Goal: Task Accomplishment & Management: Use online tool/utility

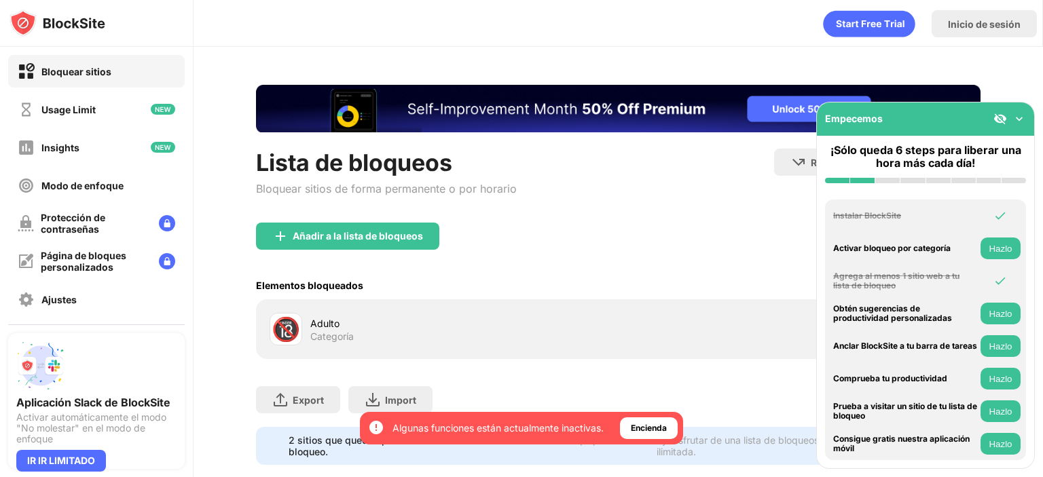
click at [1002, 118] on img at bounding box center [1000, 119] width 14 height 14
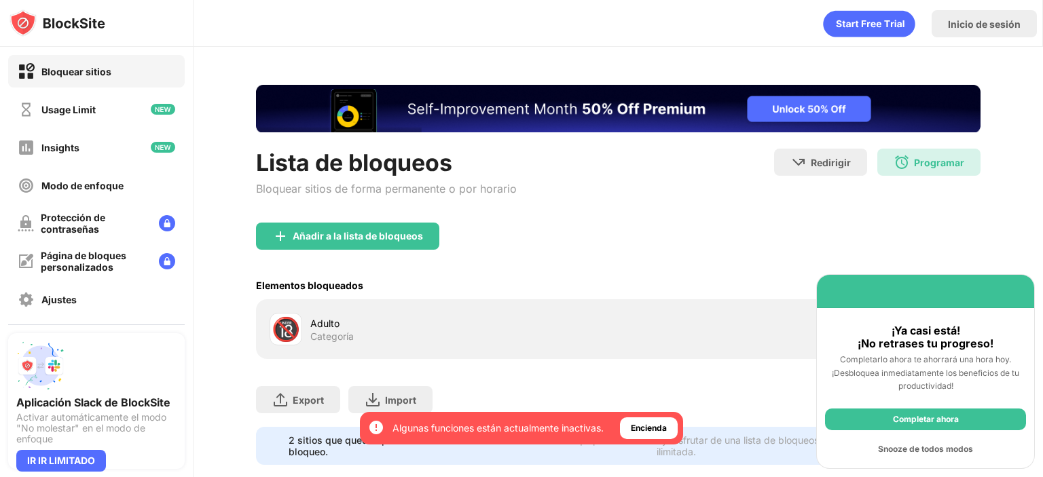
click at [929, 452] on div "Snooze de todos modos" at bounding box center [925, 450] width 201 height 22
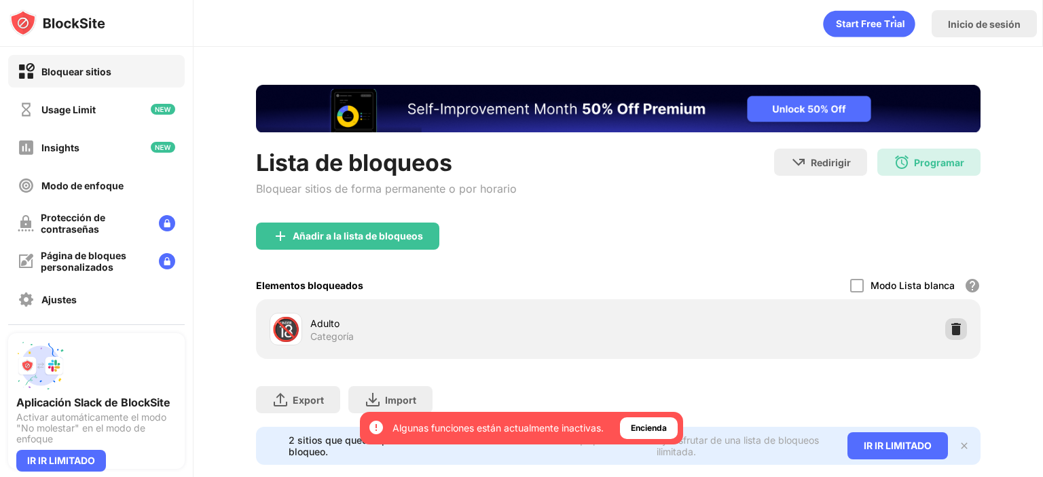
click at [950, 333] on img at bounding box center [956, 330] width 14 height 14
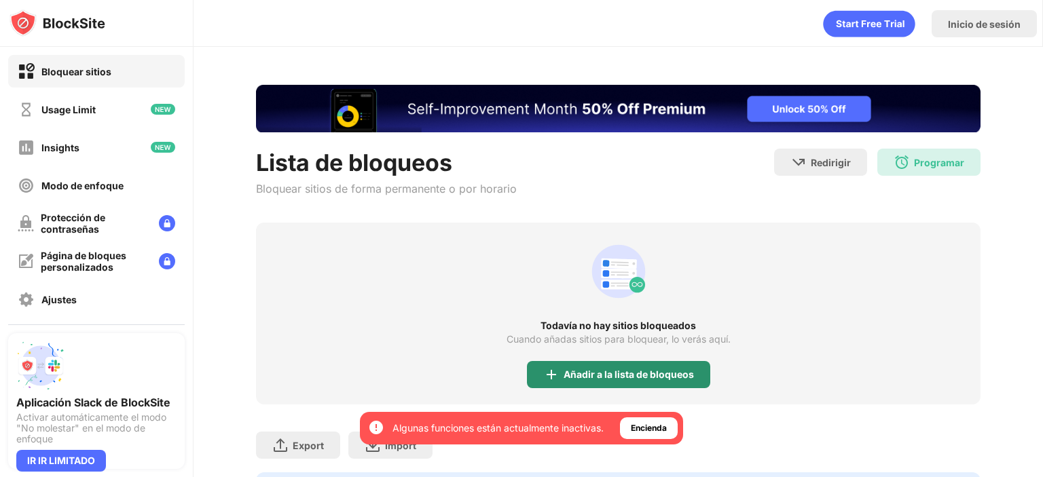
click at [621, 366] on div "Añadir a la lista de bloqueos" at bounding box center [618, 374] width 183 height 27
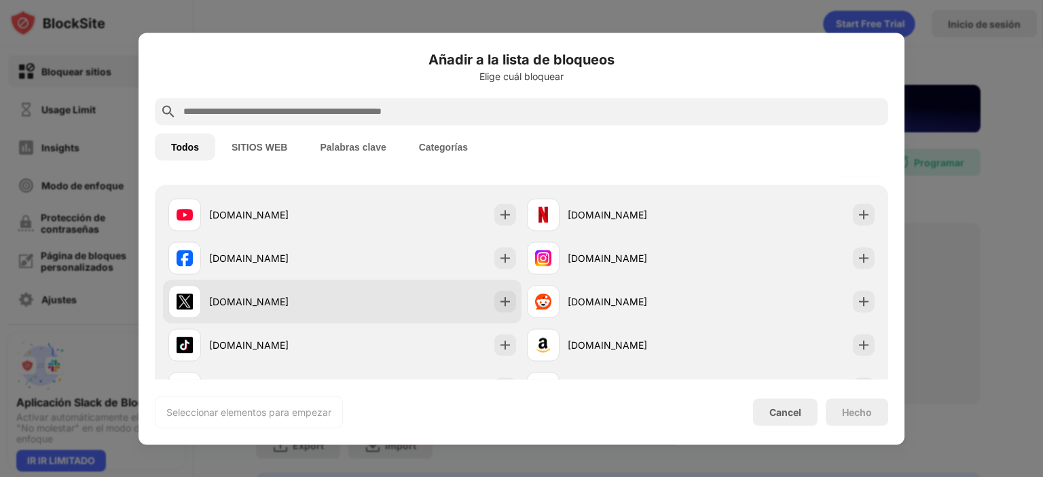
scroll to position [272, 0]
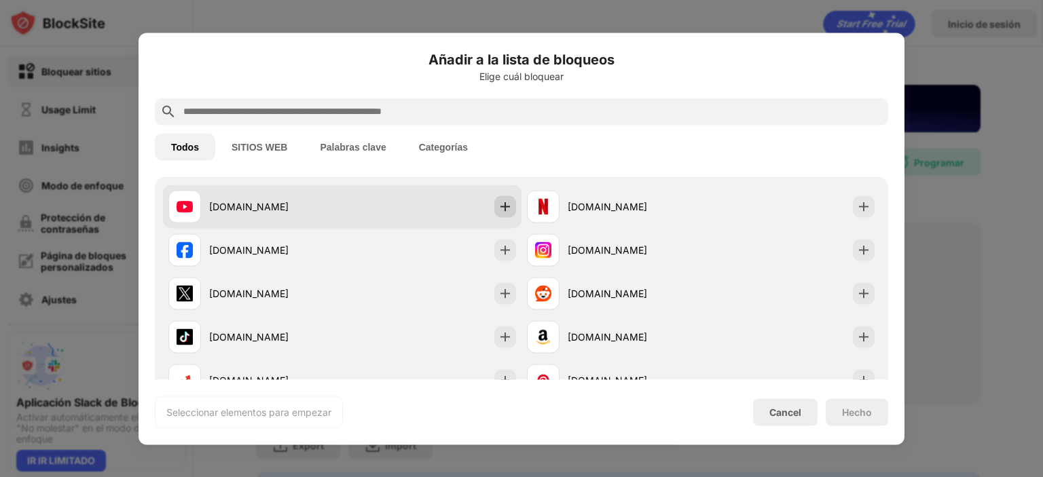
click at [500, 210] on img at bounding box center [505, 207] width 14 height 14
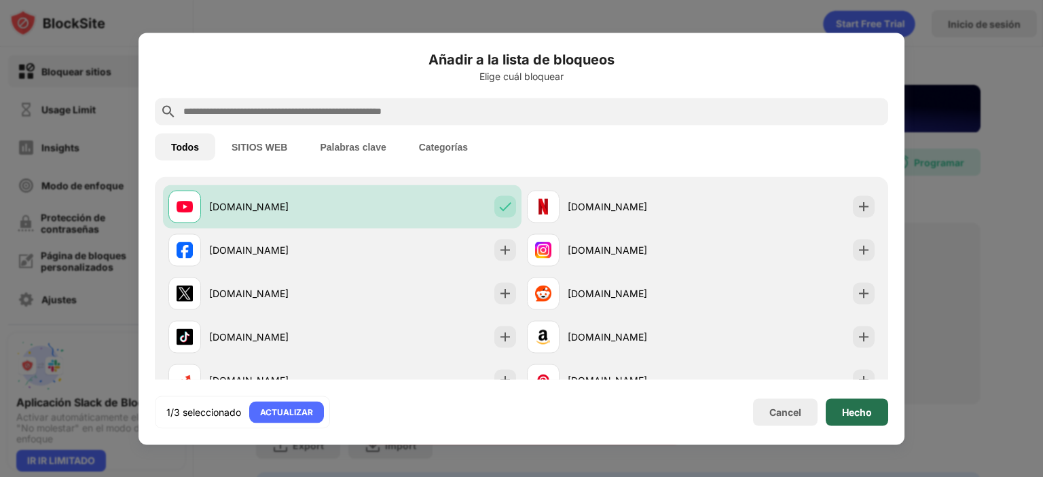
click at [873, 417] on div "Hecho" at bounding box center [857, 412] width 62 height 27
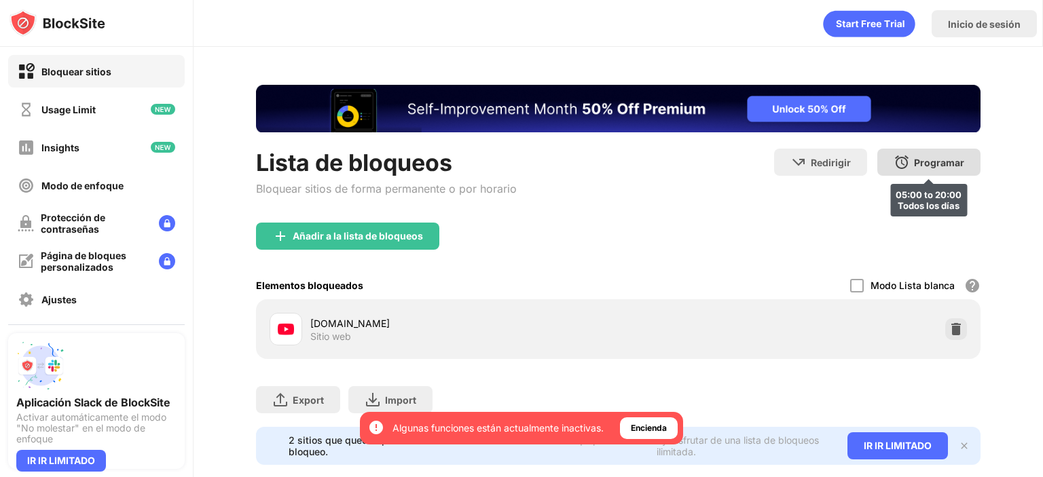
click at [883, 162] on div "Programar 05:00 to 20:00 Todos los [PERSON_NAME]" at bounding box center [928, 162] width 103 height 27
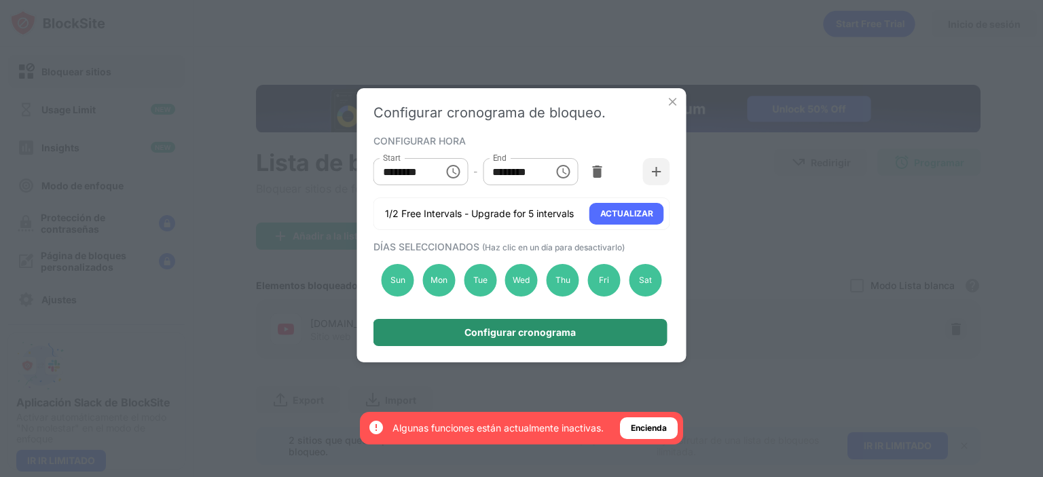
scroll to position [0, 0]
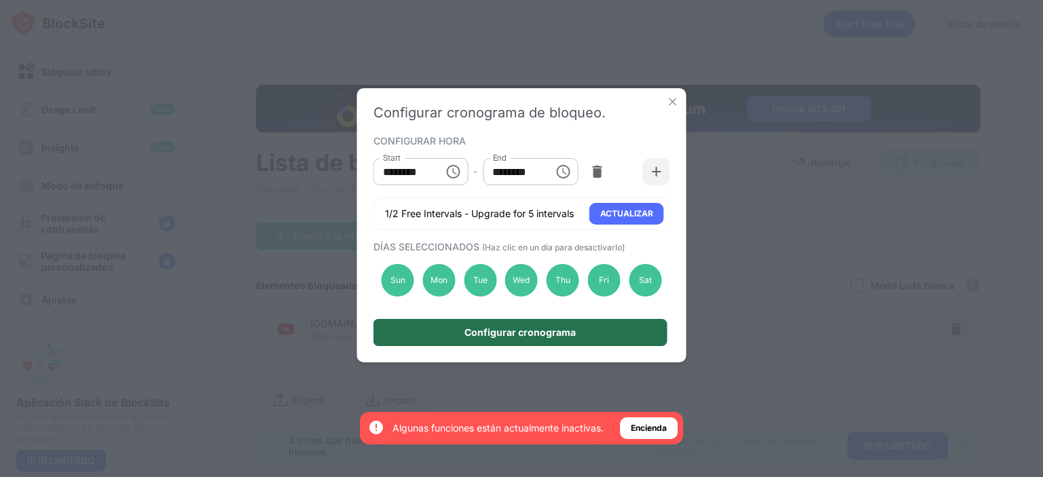
click at [513, 335] on div "Configurar cronograma" at bounding box center [519, 332] width 111 height 11
